Goal: Navigation & Orientation: Find specific page/section

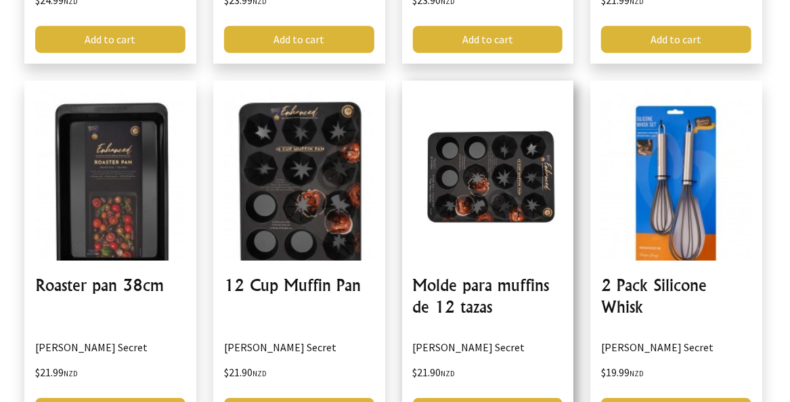
scroll to position [1840, 0]
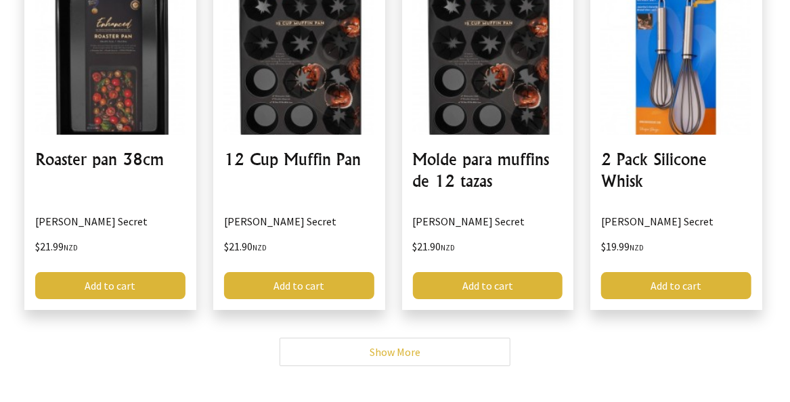
click at [404, 338] on link "Show More" at bounding box center [394, 352] width 231 height 28
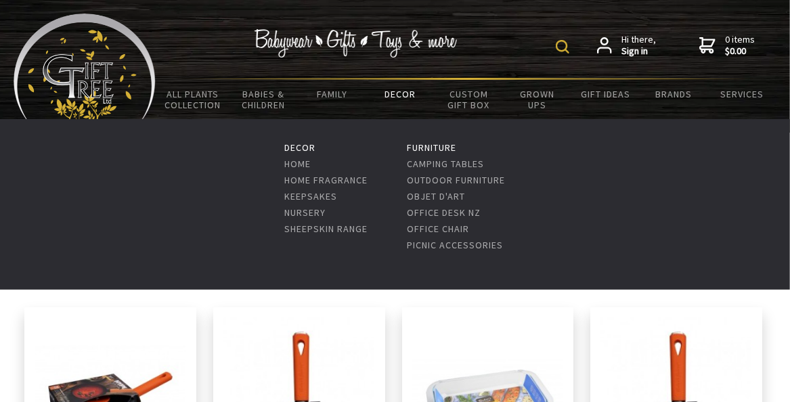
click at [399, 91] on link "Decor" at bounding box center [400, 94] width 68 height 28
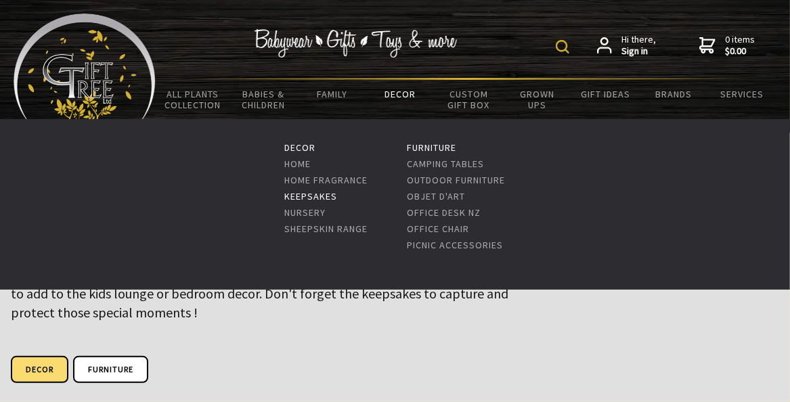
click at [319, 196] on link "Keepsakes" at bounding box center [310, 196] width 53 height 12
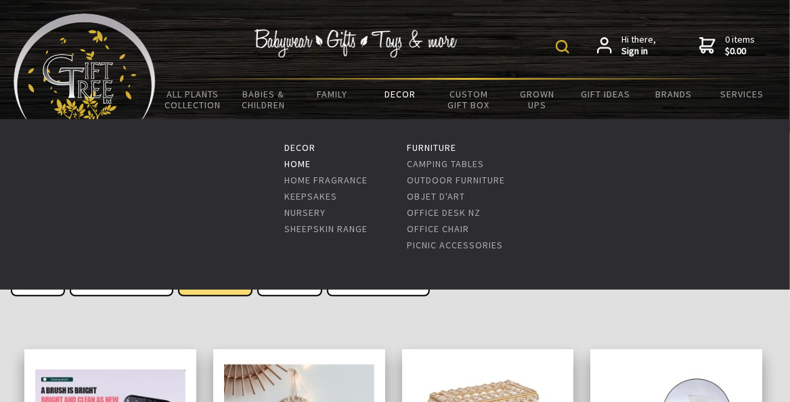
click at [295, 164] on link "Home" at bounding box center [297, 164] width 26 height 12
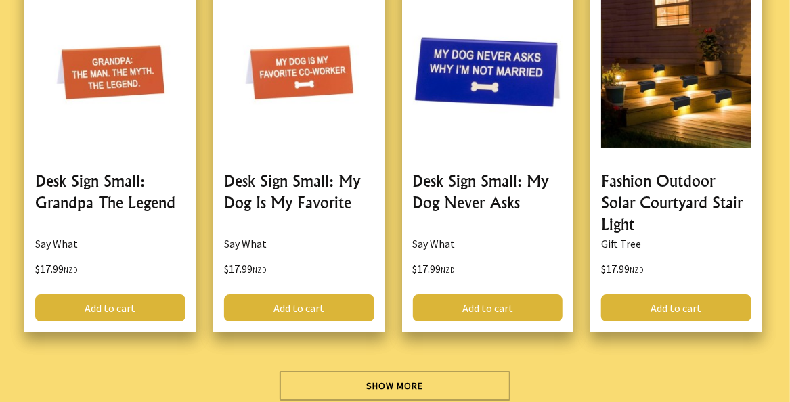
scroll to position [4276, 0]
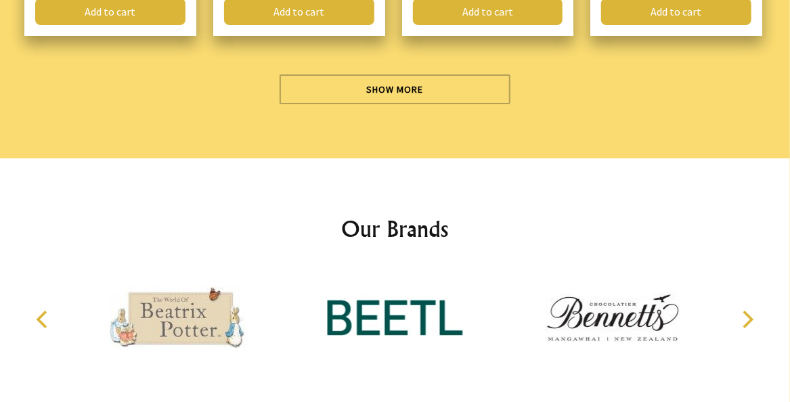
click at [370, 294] on img at bounding box center [394, 317] width 135 height 101
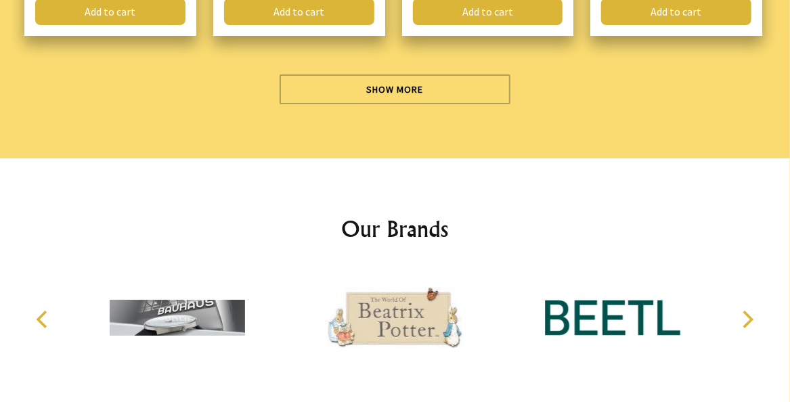
click at [591, 294] on img at bounding box center [612, 317] width 135 height 101
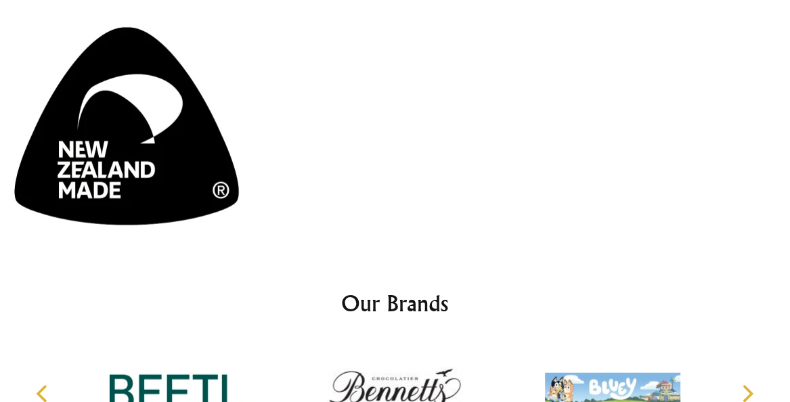
scroll to position [4655, 0]
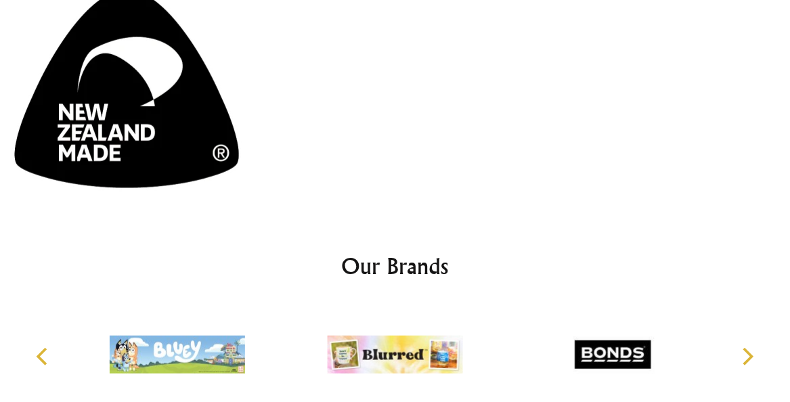
click at [620, 304] on img at bounding box center [612, 354] width 135 height 101
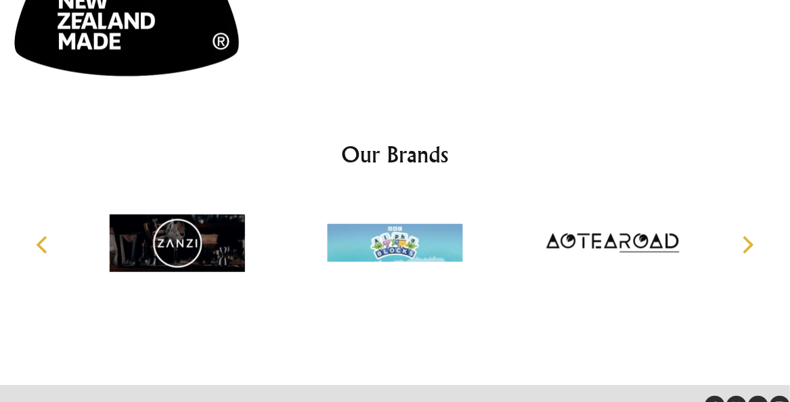
click at [742, 236] on icon "Next" at bounding box center [746, 245] width 18 height 18
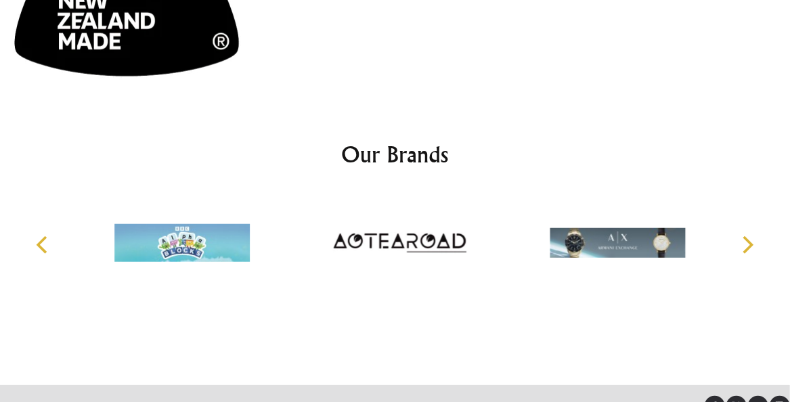
click at [742, 236] on icon "Next" at bounding box center [746, 245] width 18 height 18
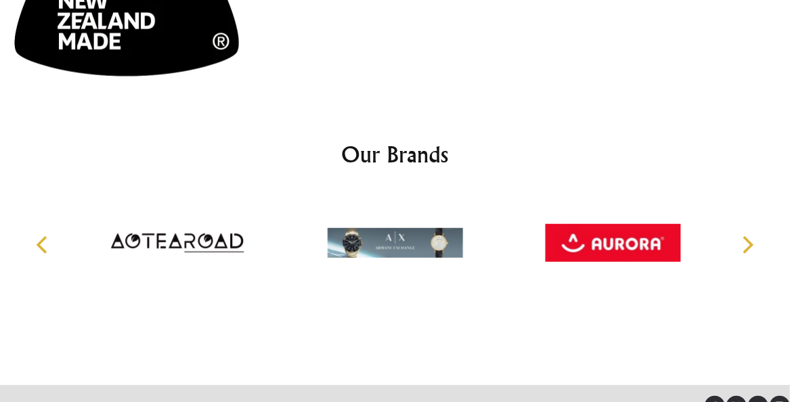
click at [742, 236] on icon "Next" at bounding box center [746, 245] width 18 height 18
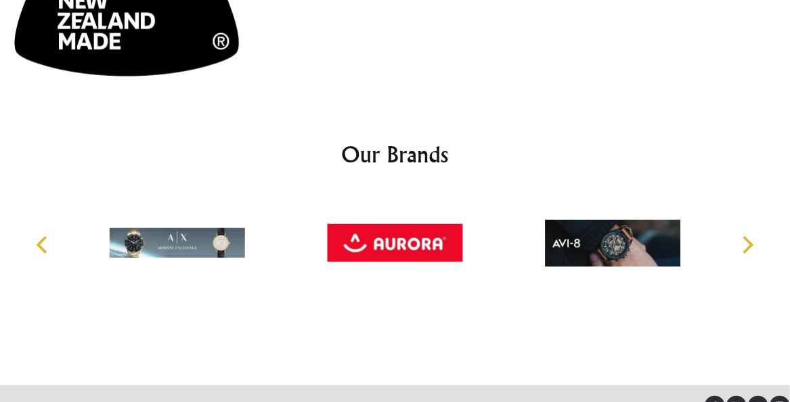
click at [403, 192] on img at bounding box center [394, 242] width 135 height 101
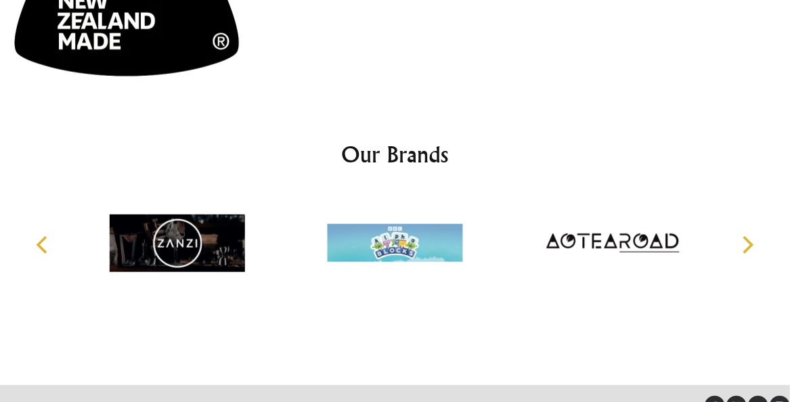
click at [740, 236] on icon "Next" at bounding box center [746, 245] width 18 height 18
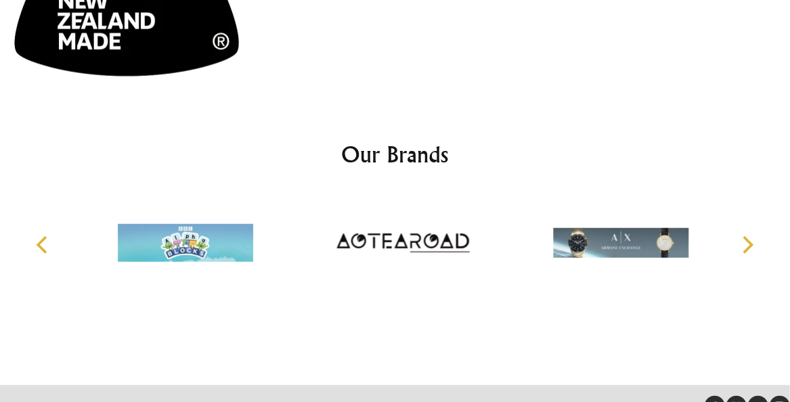
click at [740, 236] on icon "Next" at bounding box center [746, 245] width 18 height 18
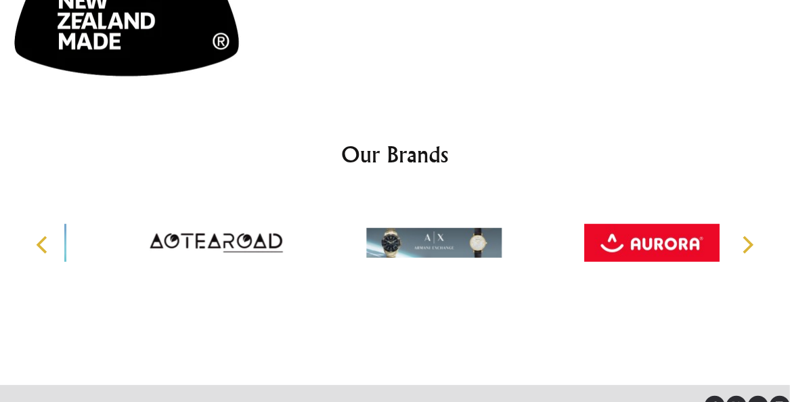
click at [740, 236] on icon "Next" at bounding box center [746, 245] width 18 height 18
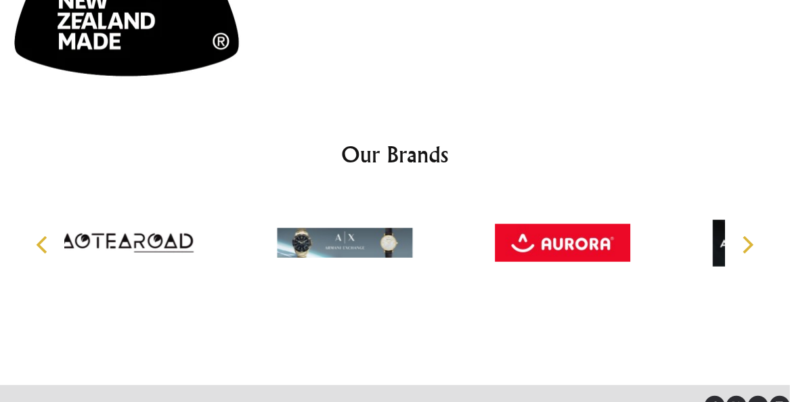
click at [740, 236] on icon "Next" at bounding box center [746, 245] width 18 height 18
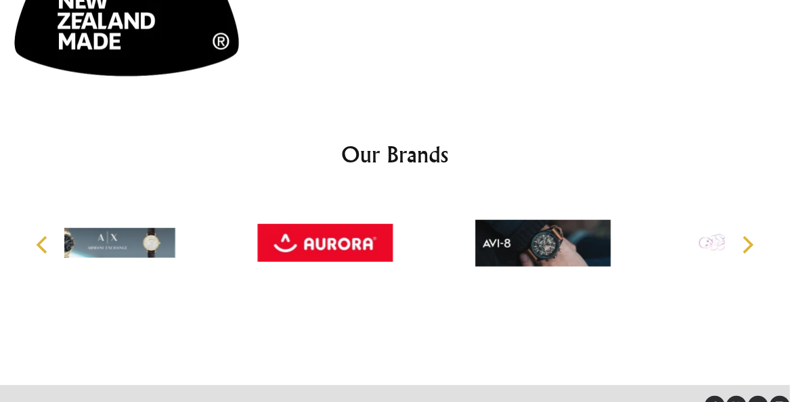
click at [740, 236] on icon "Next" at bounding box center [746, 245] width 18 height 18
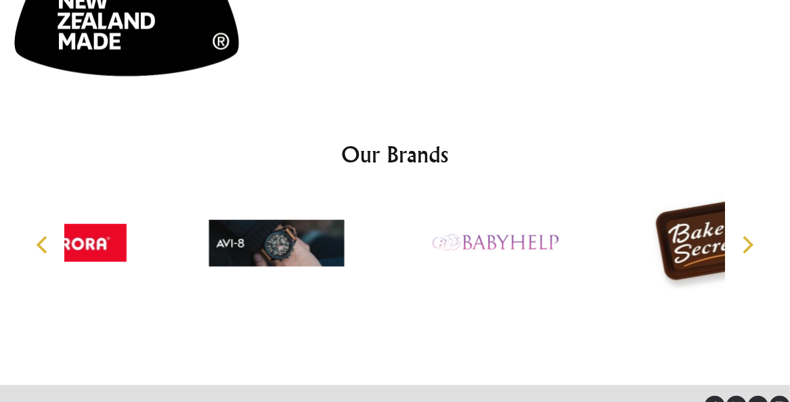
click at [740, 236] on icon "Next" at bounding box center [746, 245] width 18 height 18
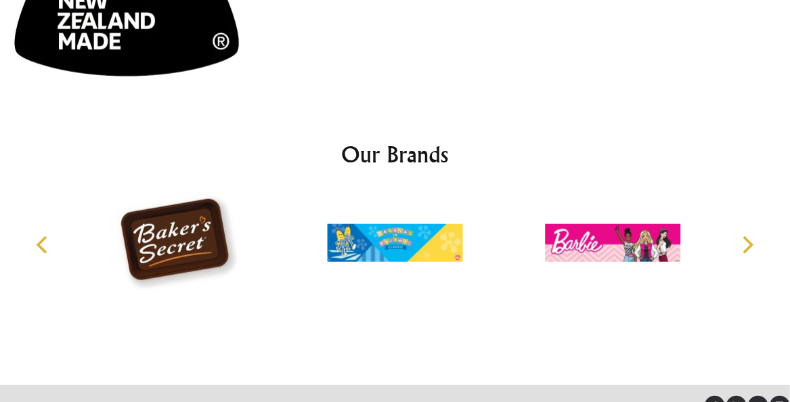
click at [740, 236] on icon "Next" at bounding box center [746, 245] width 18 height 18
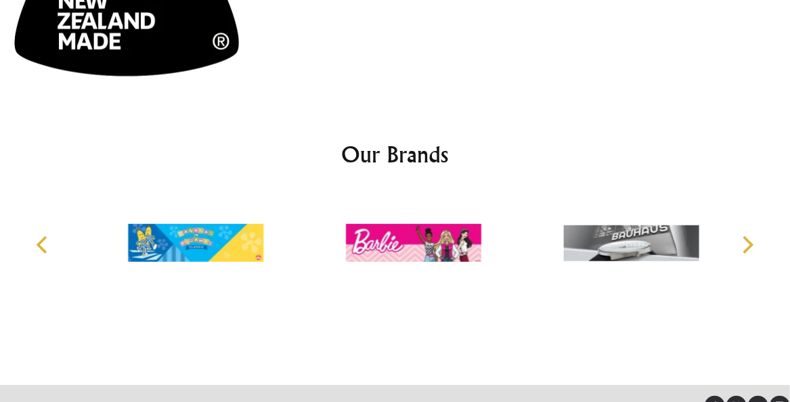
click at [740, 236] on icon "Next" at bounding box center [746, 245] width 18 height 18
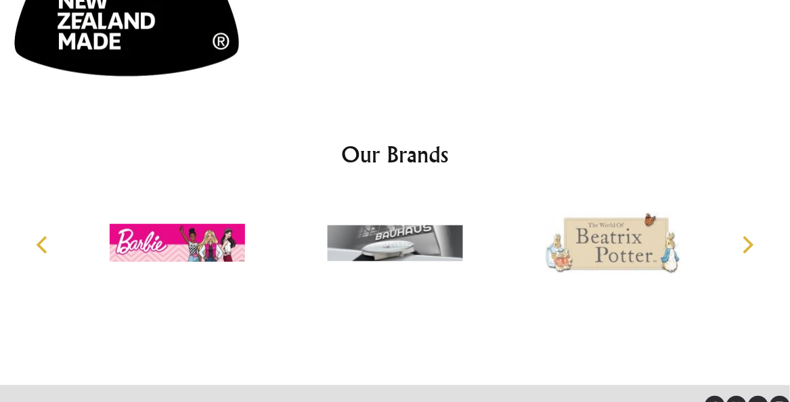
click at [740, 236] on icon "Next" at bounding box center [746, 245] width 18 height 18
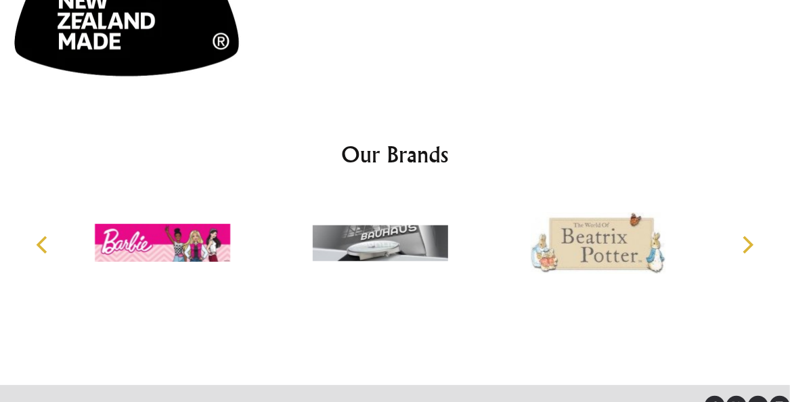
click at [740, 236] on icon "Next" at bounding box center [746, 245] width 18 height 18
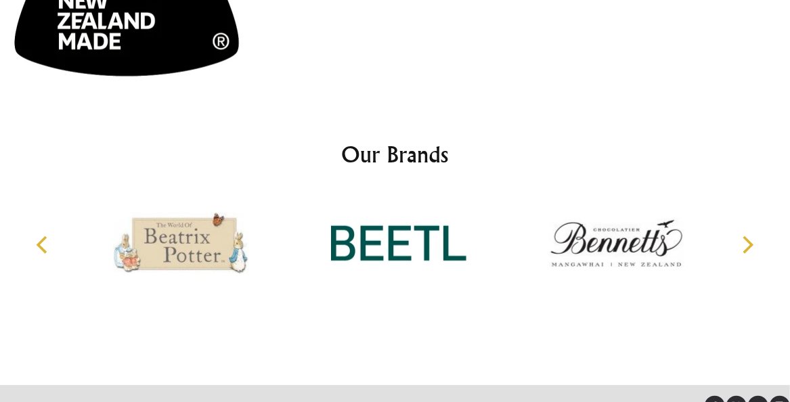
click at [740, 236] on icon "Next" at bounding box center [746, 245] width 18 height 18
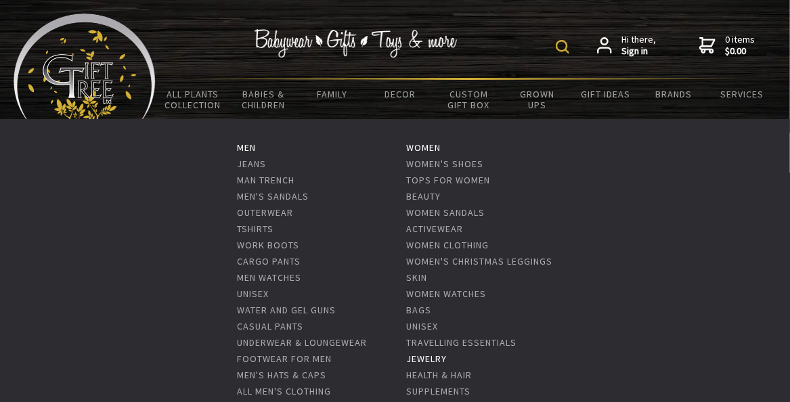
click at [430, 358] on link "Jewelry" at bounding box center [427, 359] width 41 height 12
click at [463, 179] on link "Tops for Women" at bounding box center [449, 180] width 84 height 12
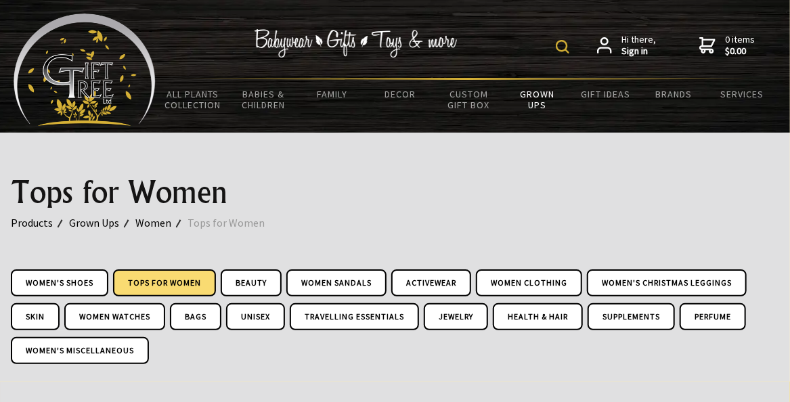
click at [141, 277] on link "Tops for Women" at bounding box center [164, 282] width 103 height 27
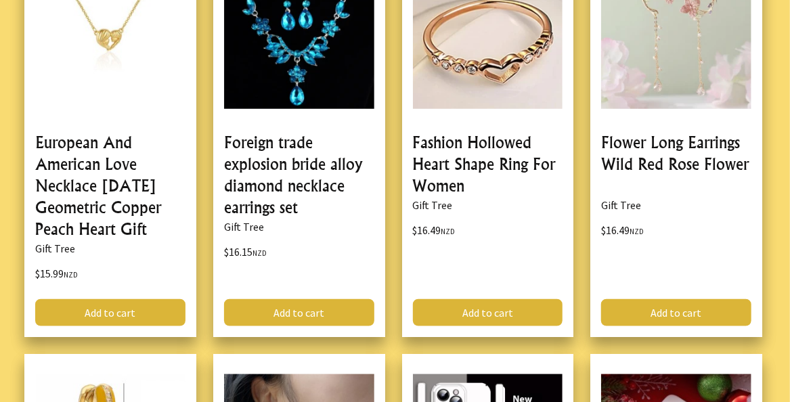
scroll to position [2544, 0]
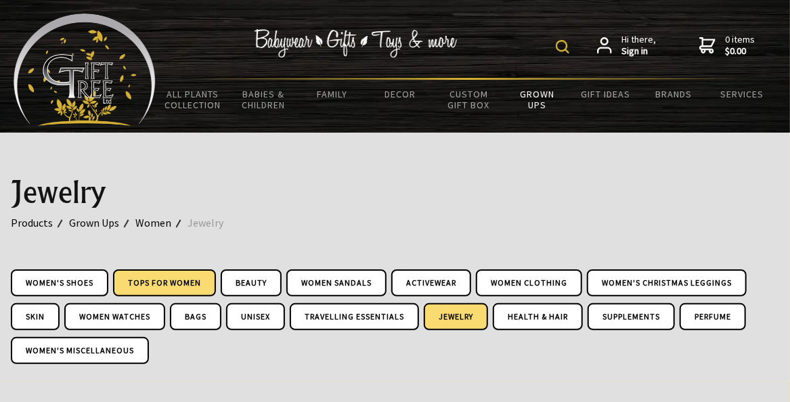
click at [181, 276] on link "Tops for Women" at bounding box center [164, 282] width 103 height 27
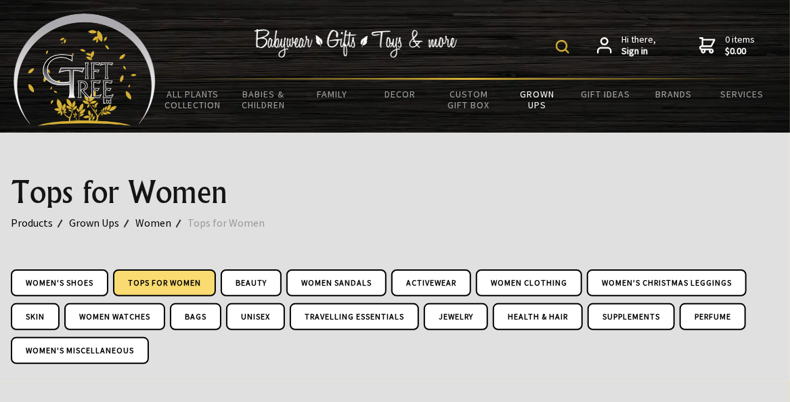
click at [196, 281] on link "Tops for Women" at bounding box center [164, 282] width 103 height 27
